Goal: Transaction & Acquisition: Obtain resource

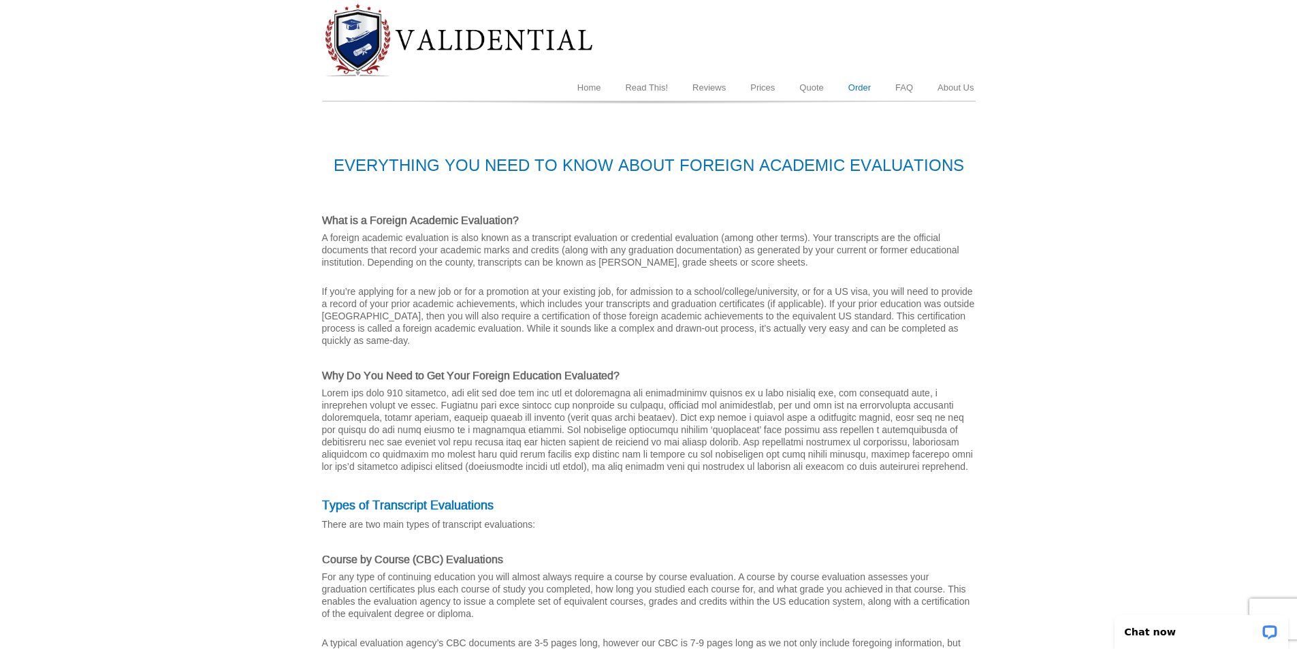
click at [840, 80] on link "Order" at bounding box center [859, 88] width 47 height 26
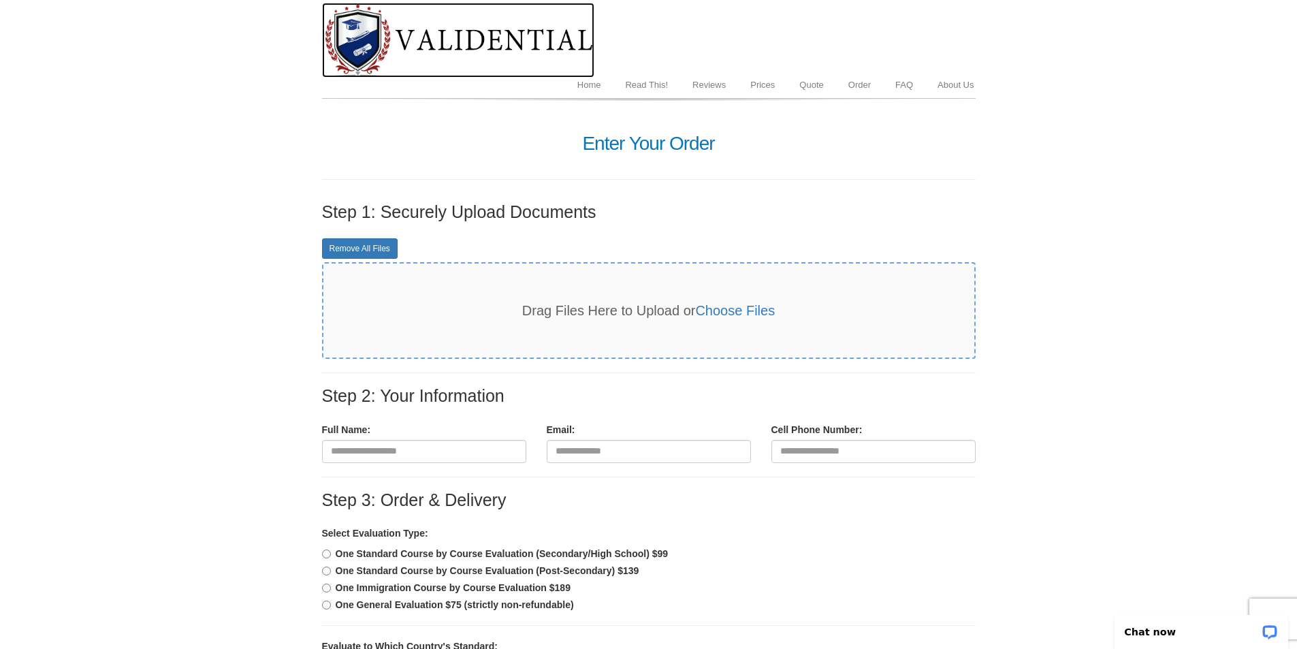
click at [385, 36] on img at bounding box center [458, 40] width 272 height 75
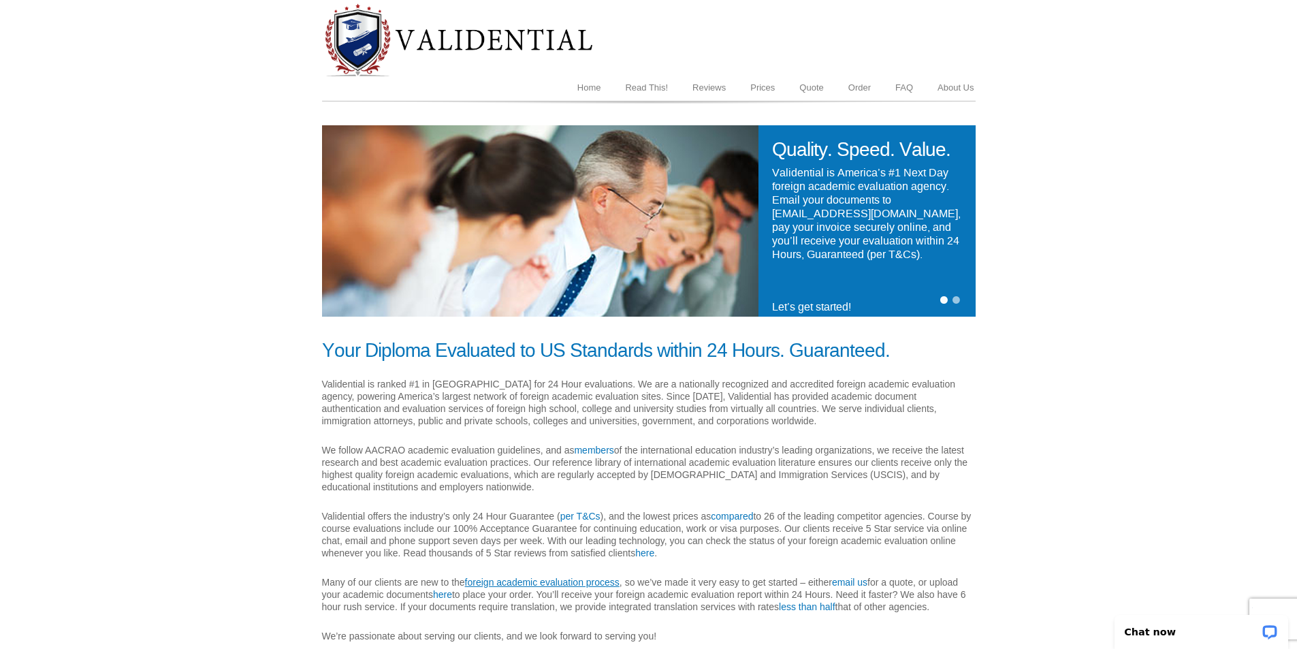
click at [483, 577] on link "foreign academic evaluation process" at bounding box center [542, 582] width 155 height 11
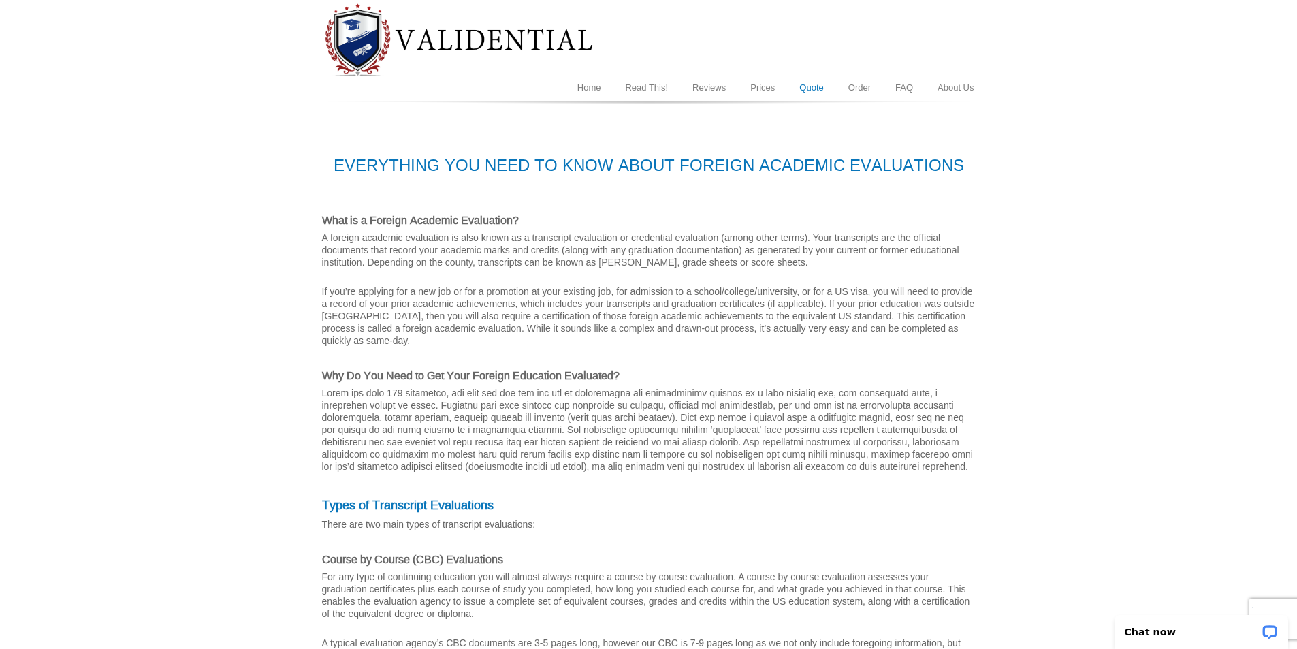
click at [792, 80] on link "Quote" at bounding box center [811, 88] width 48 height 26
